Goal: Information Seeking & Learning: Learn about a topic

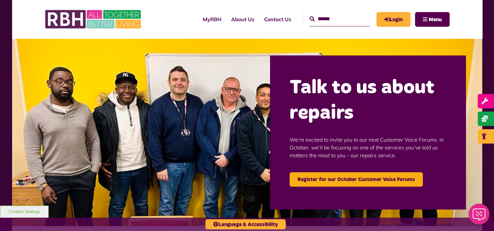
click at [210, 133] on img at bounding box center [247, 133] width 470 height 188
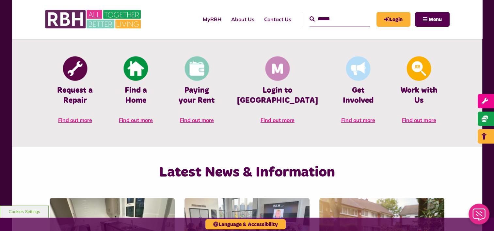
scroll to position [294, 0]
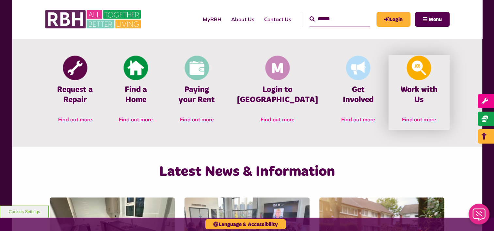
click at [420, 116] on span "Find out more" at bounding box center [419, 119] width 34 height 7
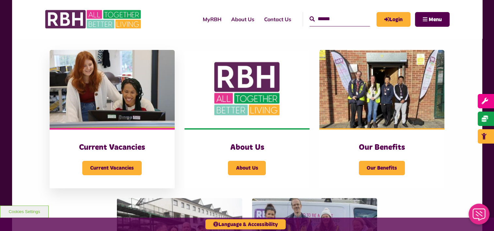
scroll to position [131, 0]
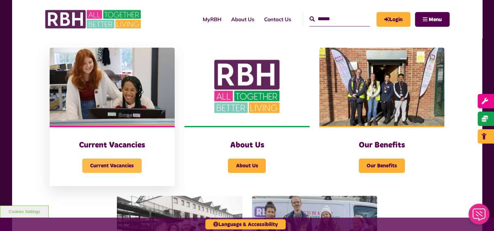
click at [119, 162] on span "Current Vacancies" at bounding box center [111, 166] width 59 height 14
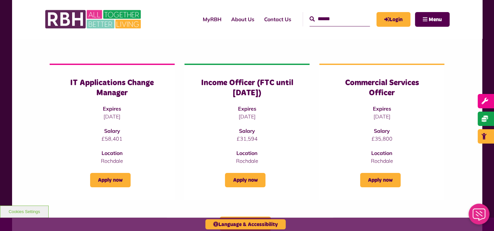
scroll to position [65, 0]
